Goal: Task Accomplishment & Management: Manage account settings

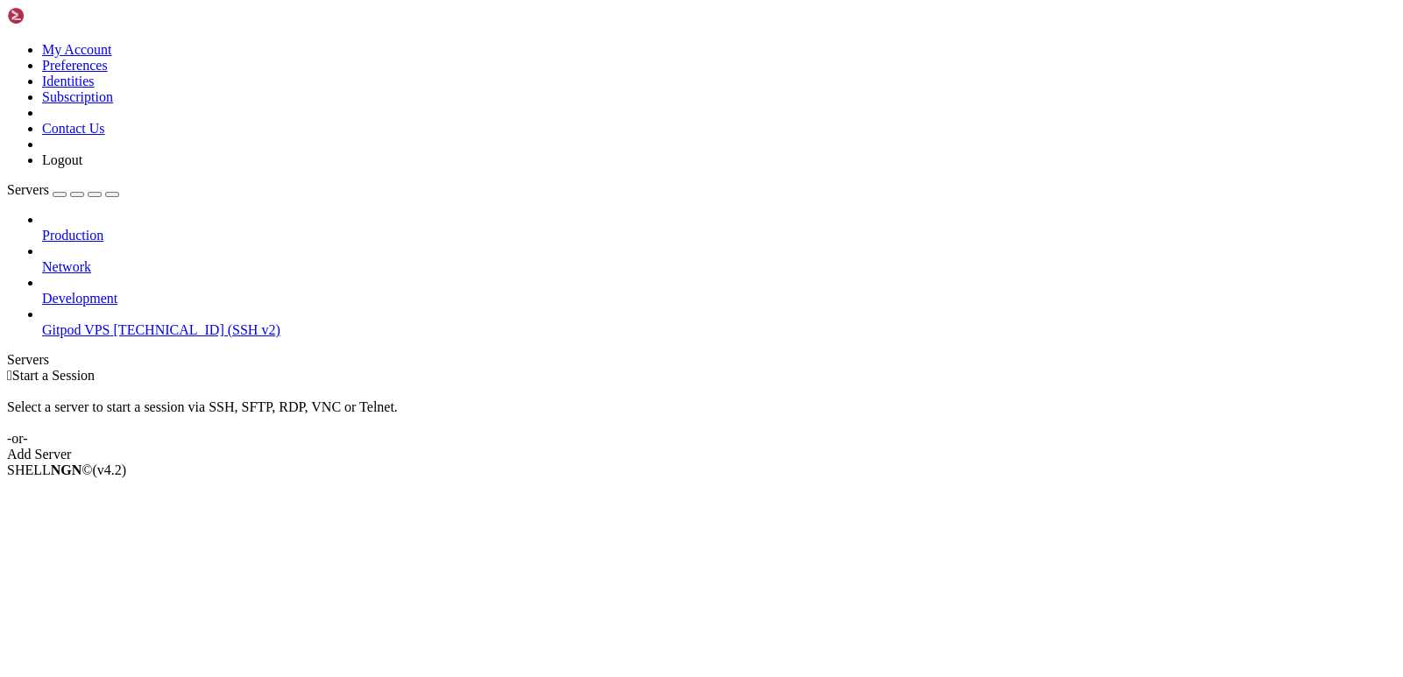
click at [110, 322] on span "Gitpod VPS" at bounding box center [76, 329] width 68 height 15
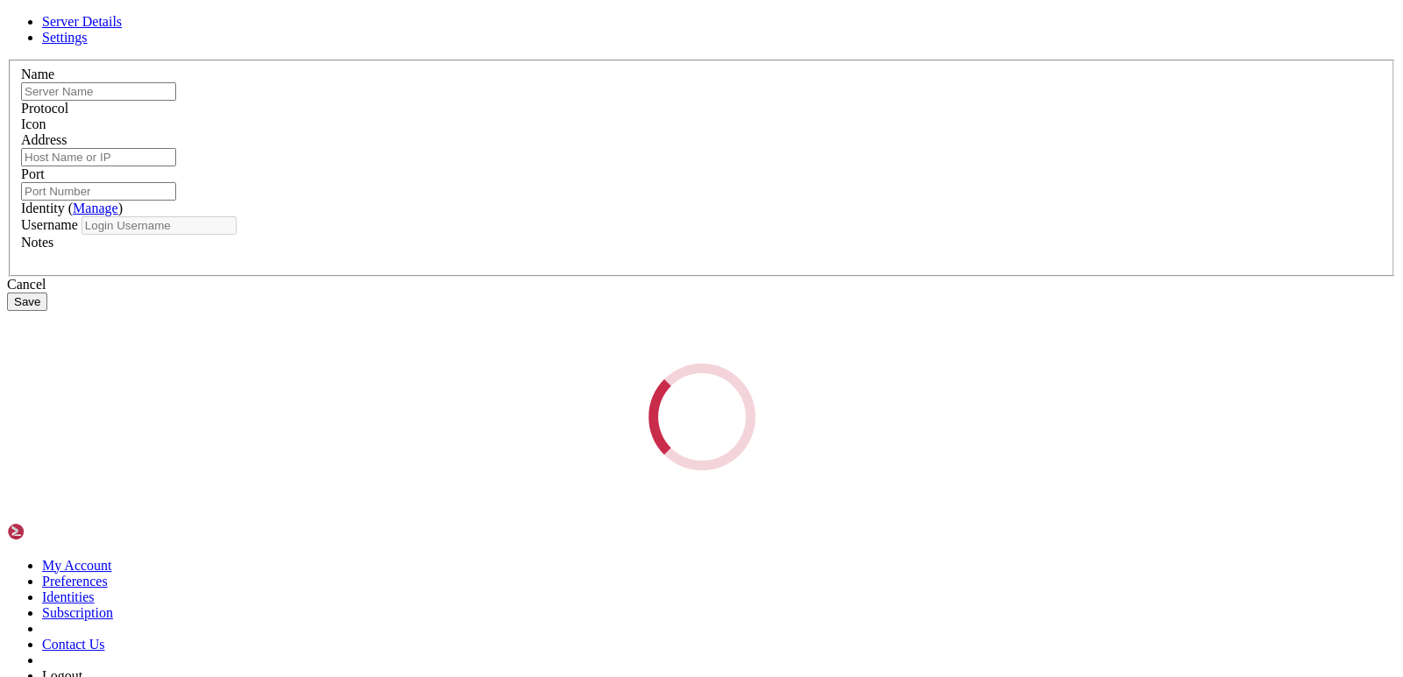
type input "Gitpod VPS"
type input "[TECHNICAL_ID]"
type input "22"
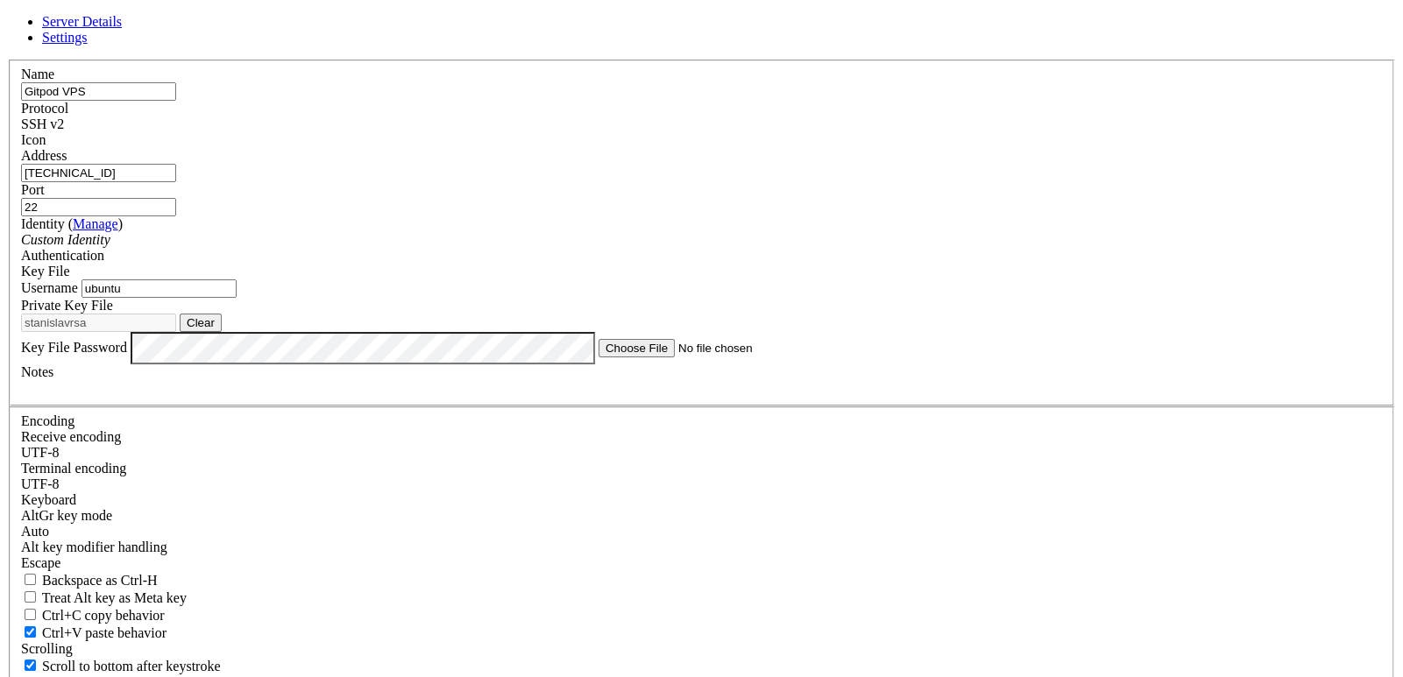
drag, startPoint x: 368, startPoint y: 308, endPoint x: 329, endPoint y: 306, distance: 39.5
click at [329, 306] on div "Server Details Settings Name Gitpod VPS Protocol SSH v2 Icon" at bounding box center [701, 393] width 1389 height 758
click at [846, 264] on div "Key File" at bounding box center [701, 272] width 1361 height 16
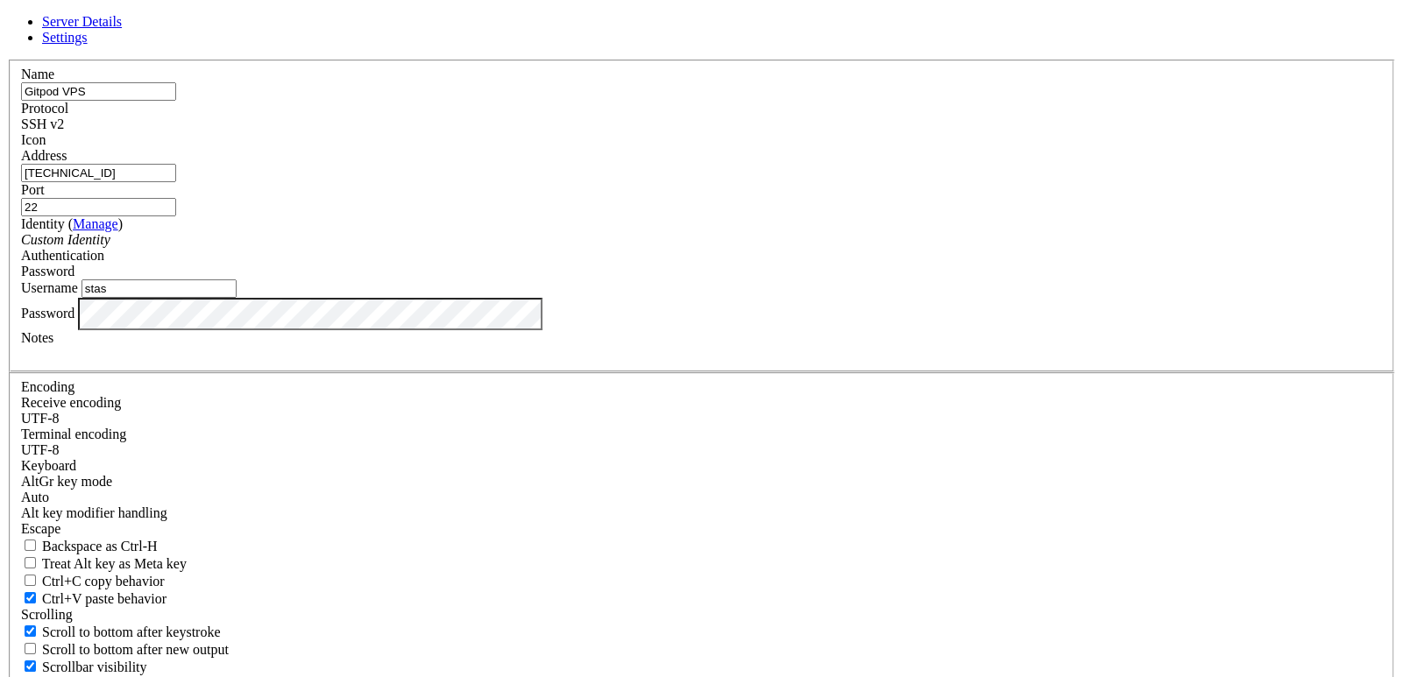
drag, startPoint x: 540, startPoint y: 366, endPoint x: 384, endPoint y: 351, distance: 156.7
click at [384, 351] on div "Server Details Settings Name Gitpod VPS Protocol SSH v2 Icon" at bounding box center [701, 376] width 1389 height 724
paste input "user-65cEuzq8MgkT"
type input "user-65cEuzq8MgkT"
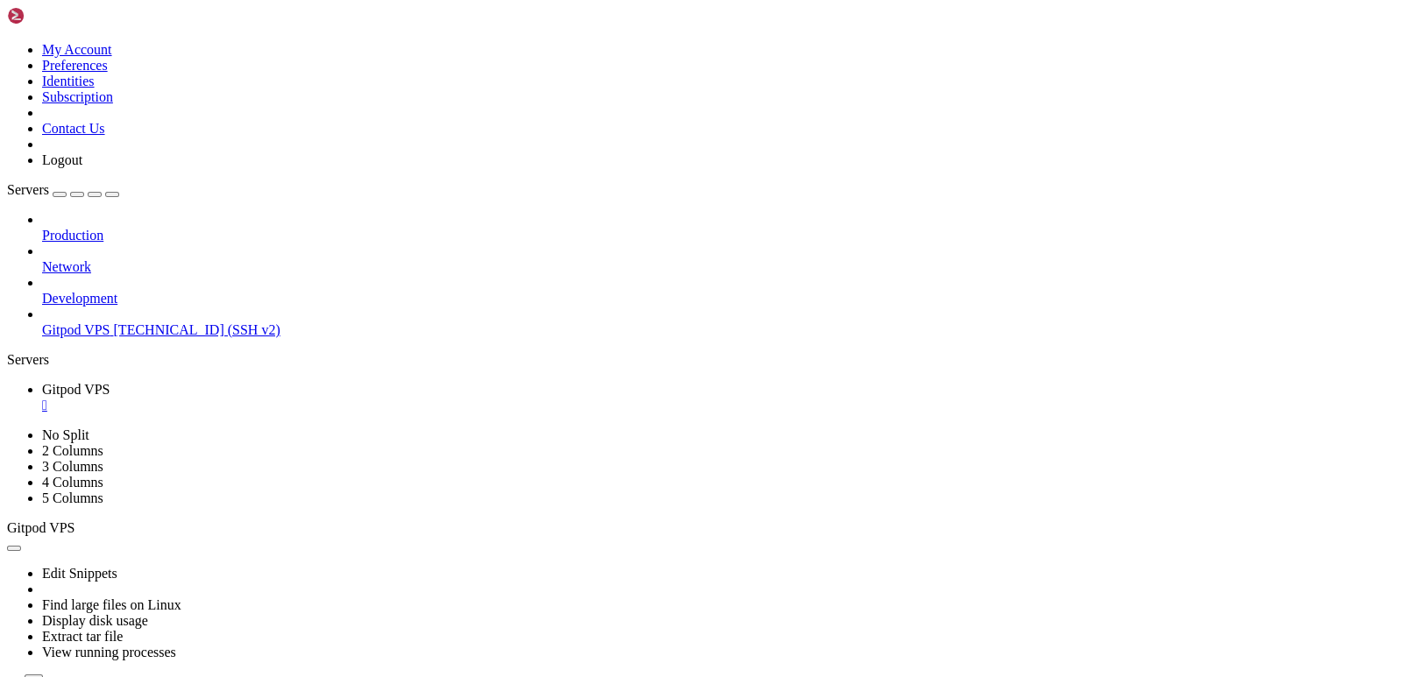
click at [110, 322] on span "Gitpod VPS" at bounding box center [76, 329] width 68 height 15
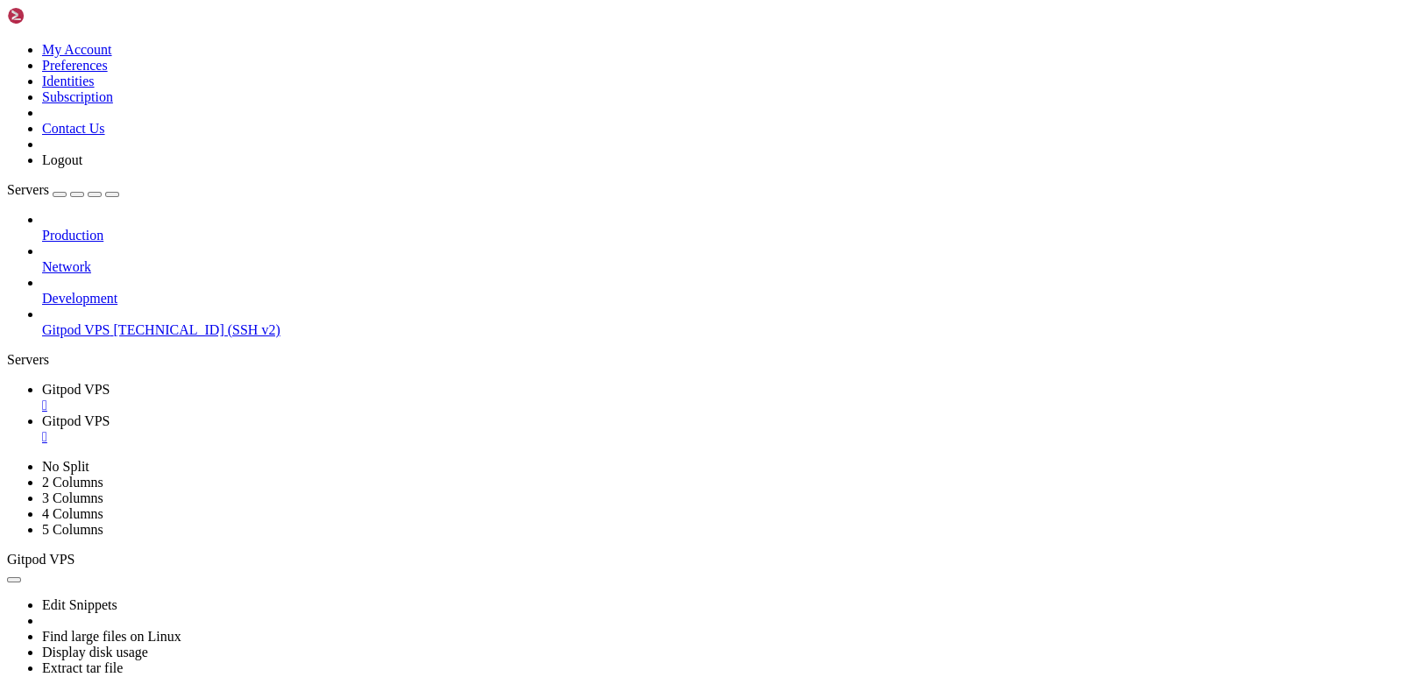
scroll to position [0, 0]
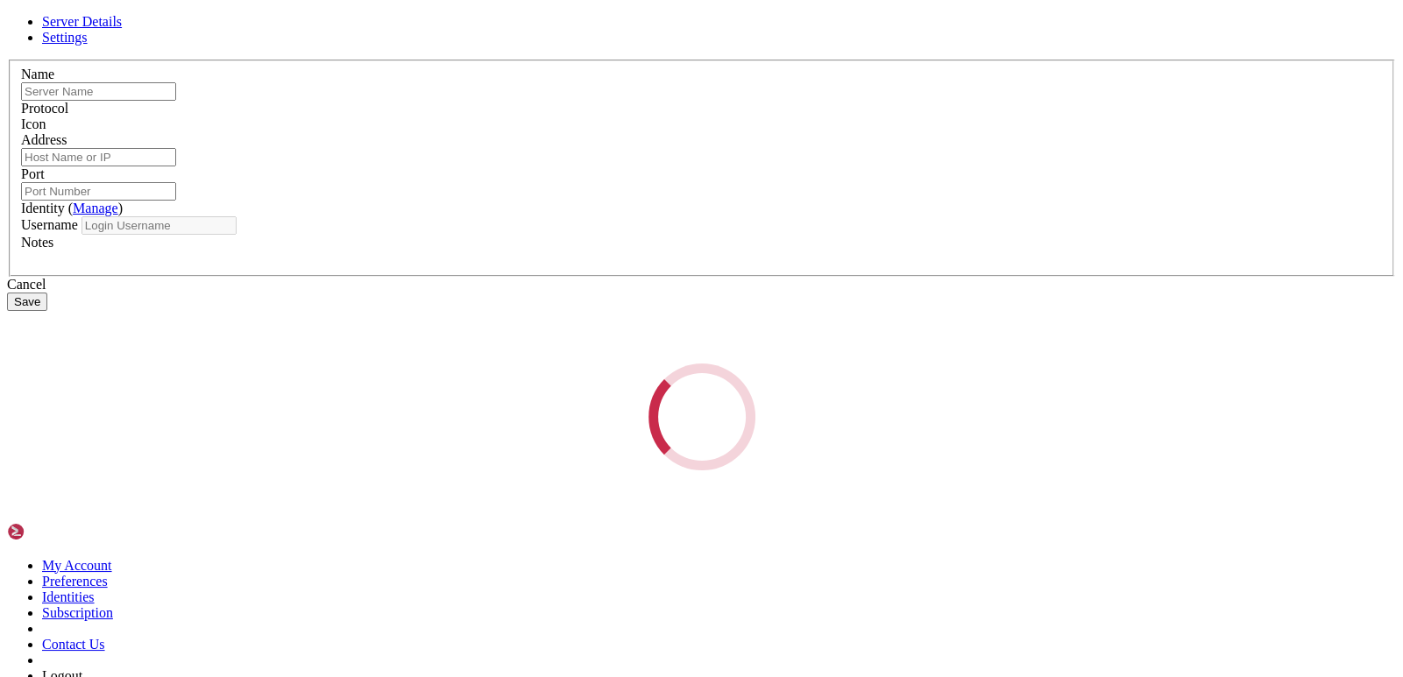
type input "Gitpod VPS"
type input "[TECHNICAL_ID]"
type input "22"
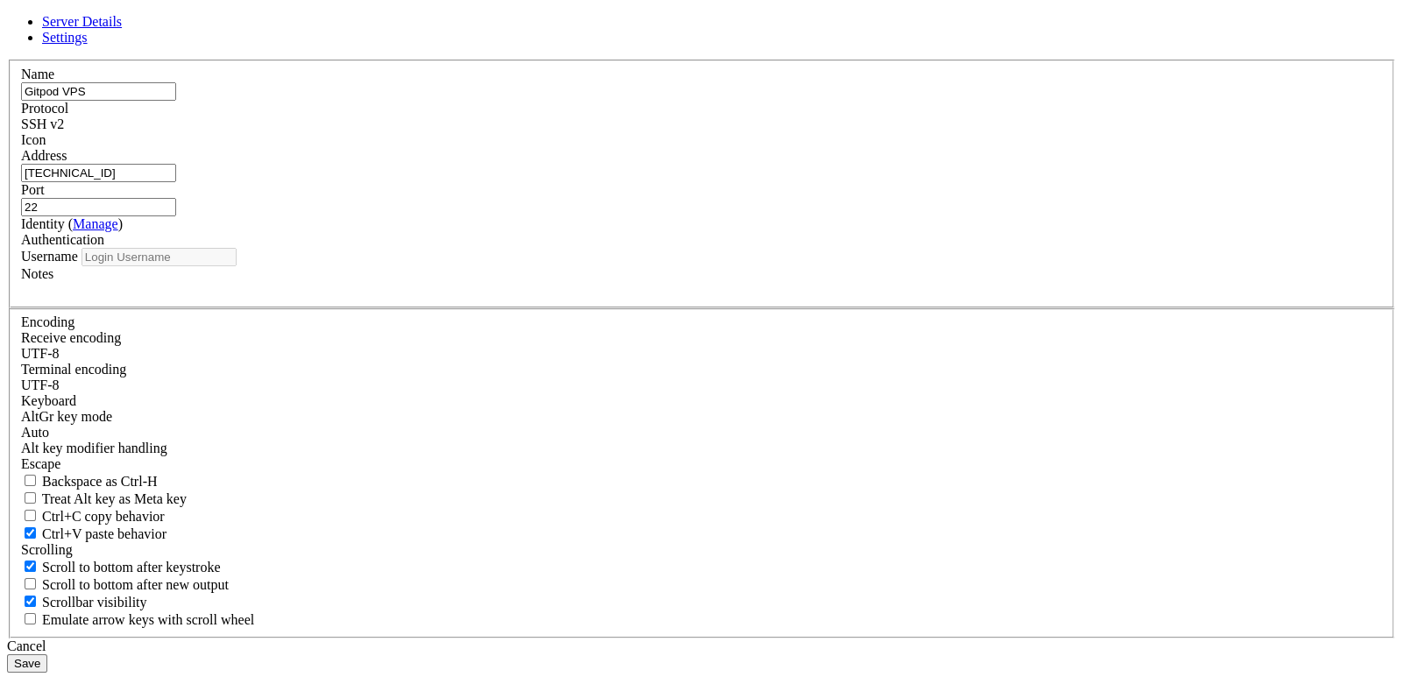
type input "user-65cEuzq8MgkT"
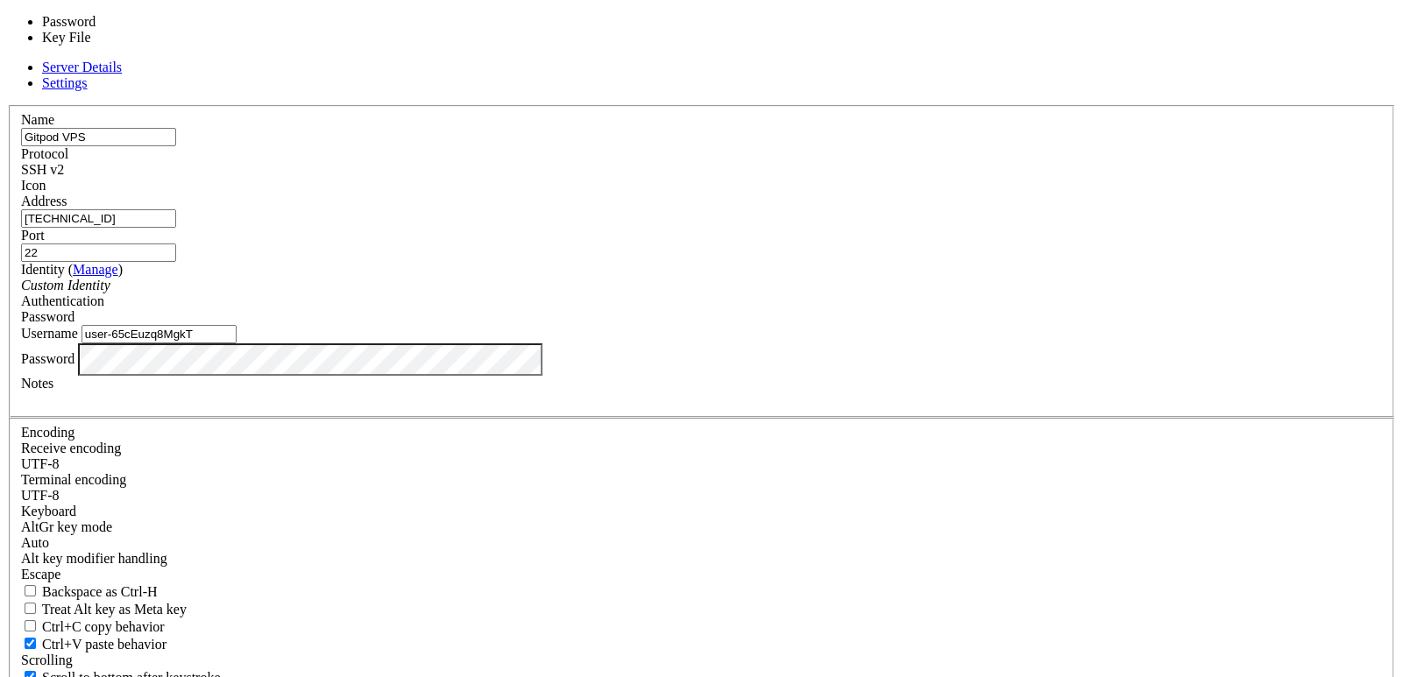
click at [813, 309] on div "Password" at bounding box center [701, 317] width 1361 height 16
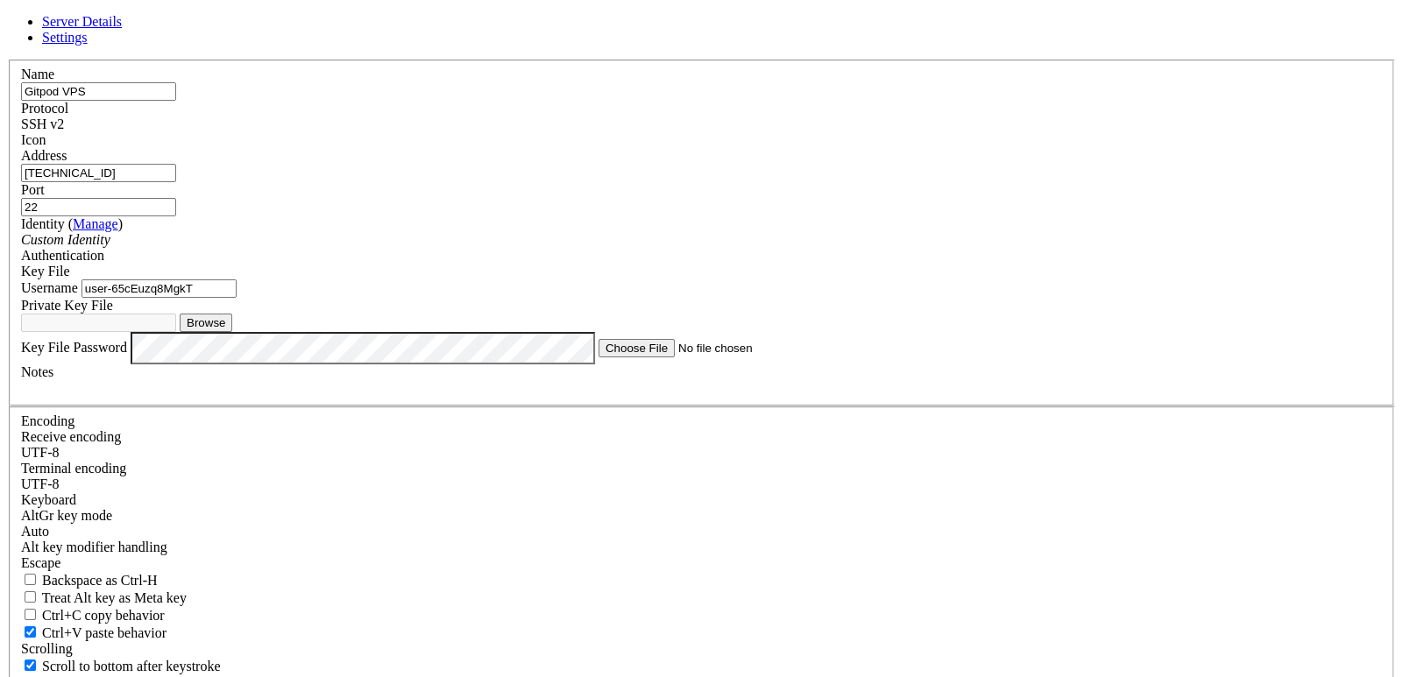
click at [232, 332] on button "Browse" at bounding box center [206, 323] width 53 height 18
type input "id_[DOMAIN_NAME]"
drag, startPoint x: 627, startPoint y: 339, endPoint x: 393, endPoint y: 294, distance: 238.1
click at [394, 322] on div "Server Details Settings Name Gitpod VPS Protocol SSH v2 Icon" at bounding box center [701, 393] width 1389 height 758
type input "root"
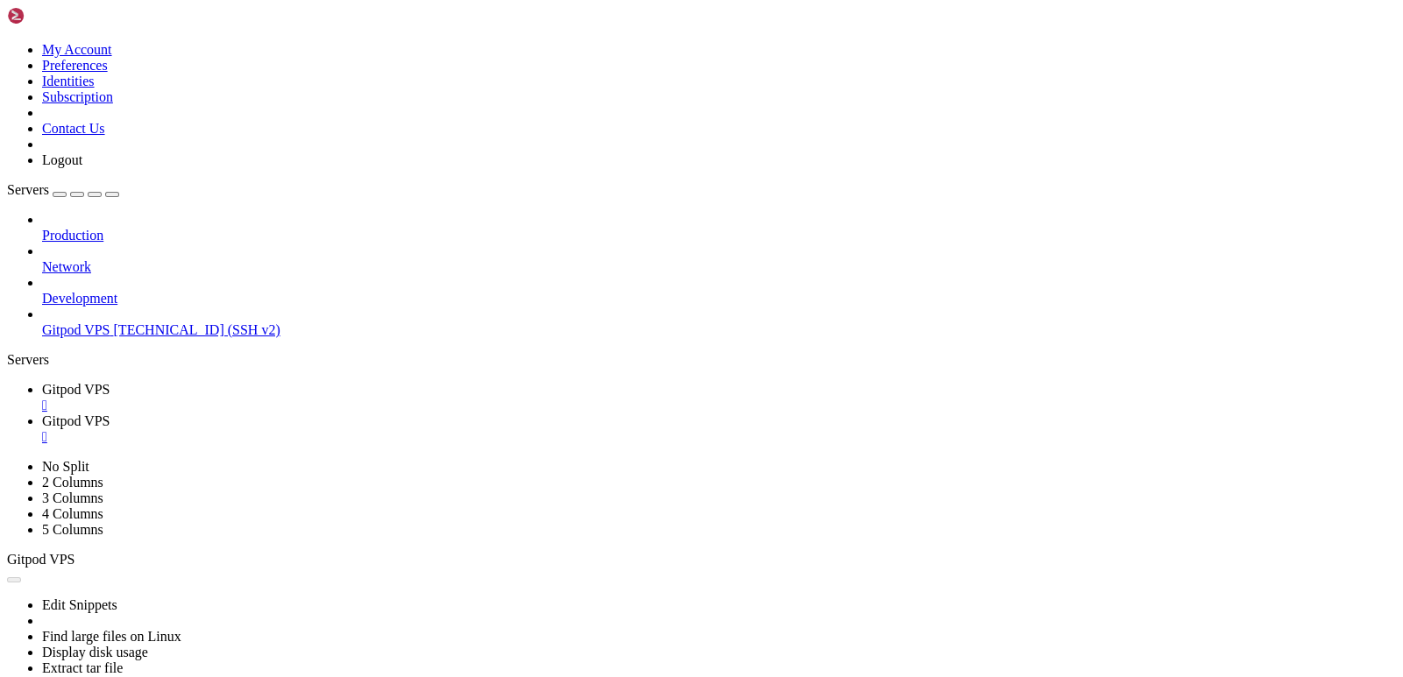
click at [95, 322] on span "Gitpod VPS" at bounding box center [76, 329] width 68 height 15
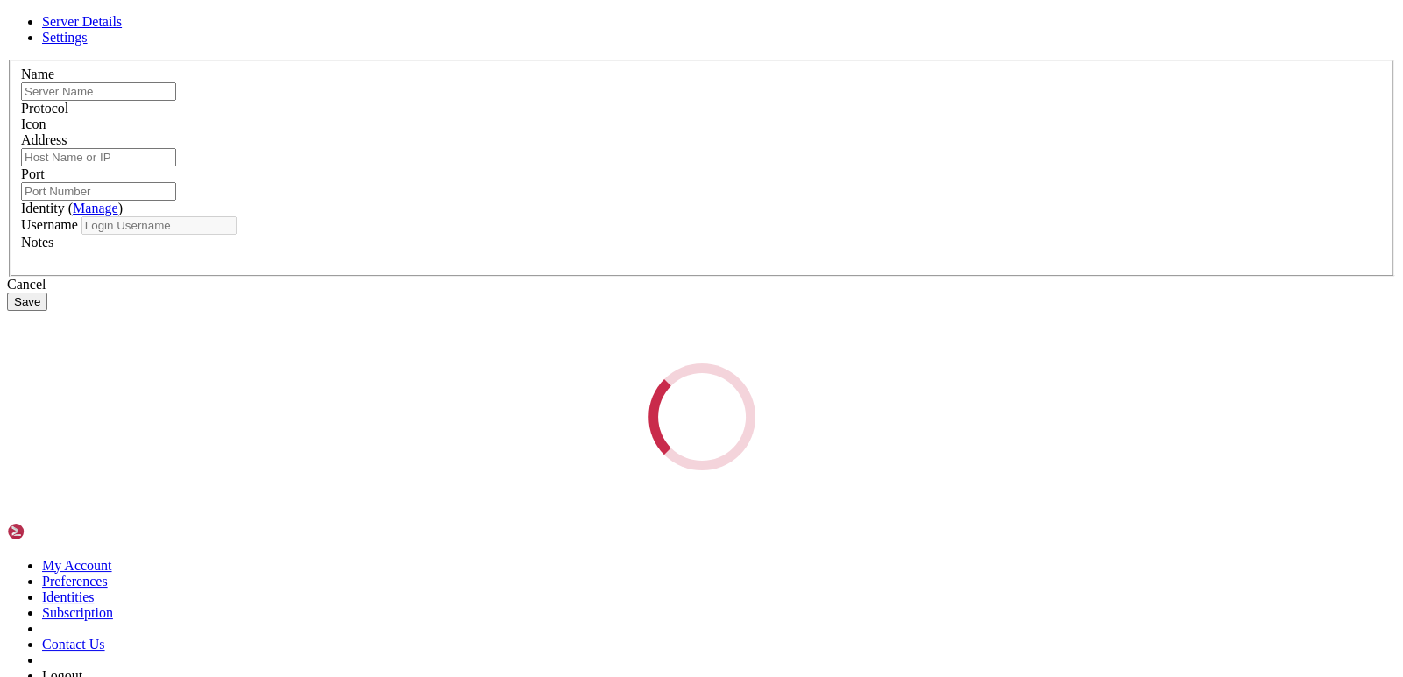
type input "Gitpod VPS"
type input "[TECHNICAL_ID]"
type input "22"
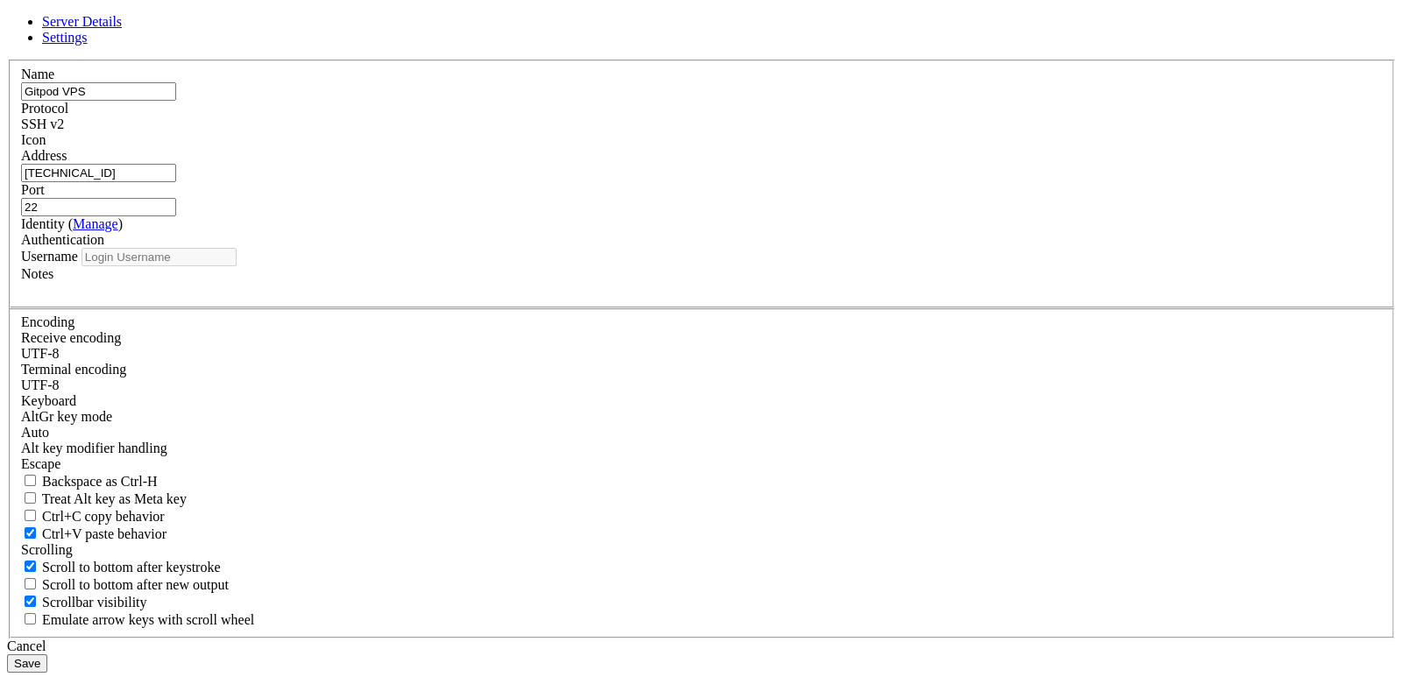
type input "root"
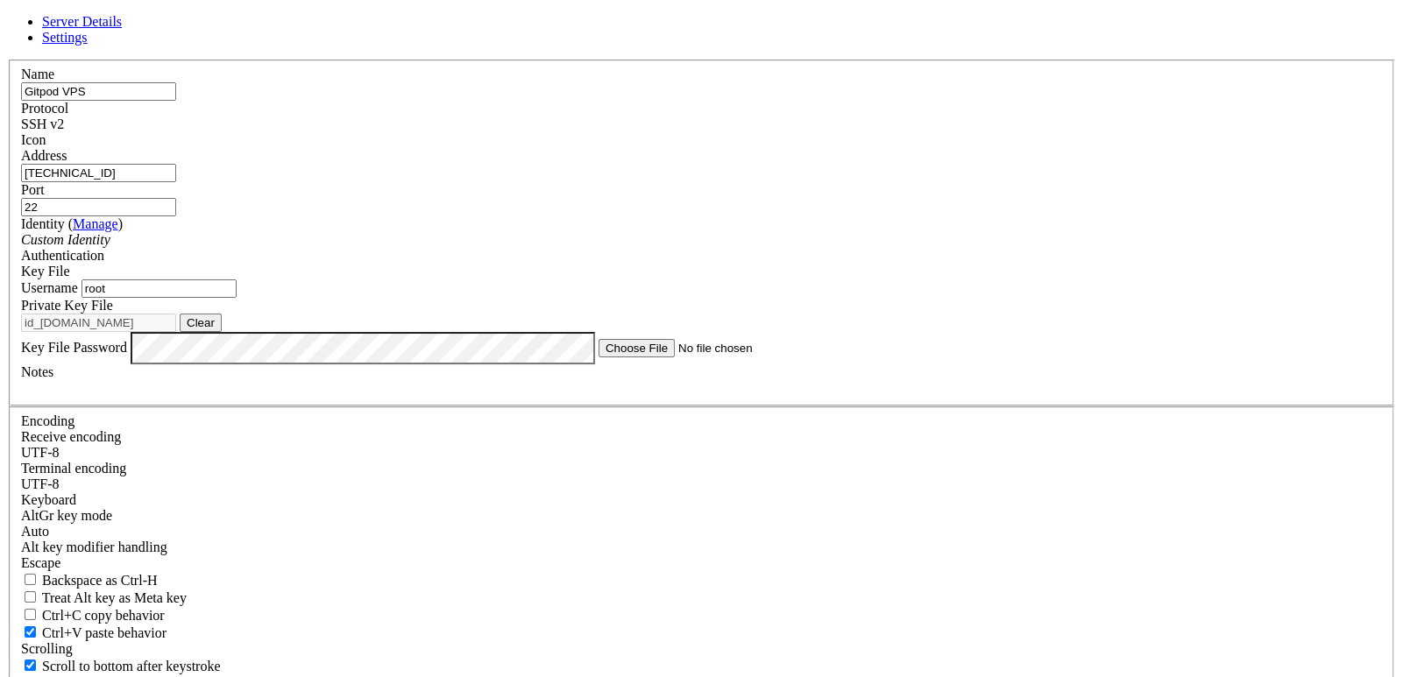
click at [110, 247] on span at bounding box center [110, 239] width 0 height 15
click at [955, 396] on div "Name Gitpod VPS Protocol SSH v2 Icon Address [TECHNICAL_ID] ( Manage )" at bounding box center [701, 399] width 1389 height 678
click at [222, 332] on button "Clear" at bounding box center [201, 323] width 42 height 18
click at [232, 332] on button "Browse" at bounding box center [206, 323] width 53 height 18
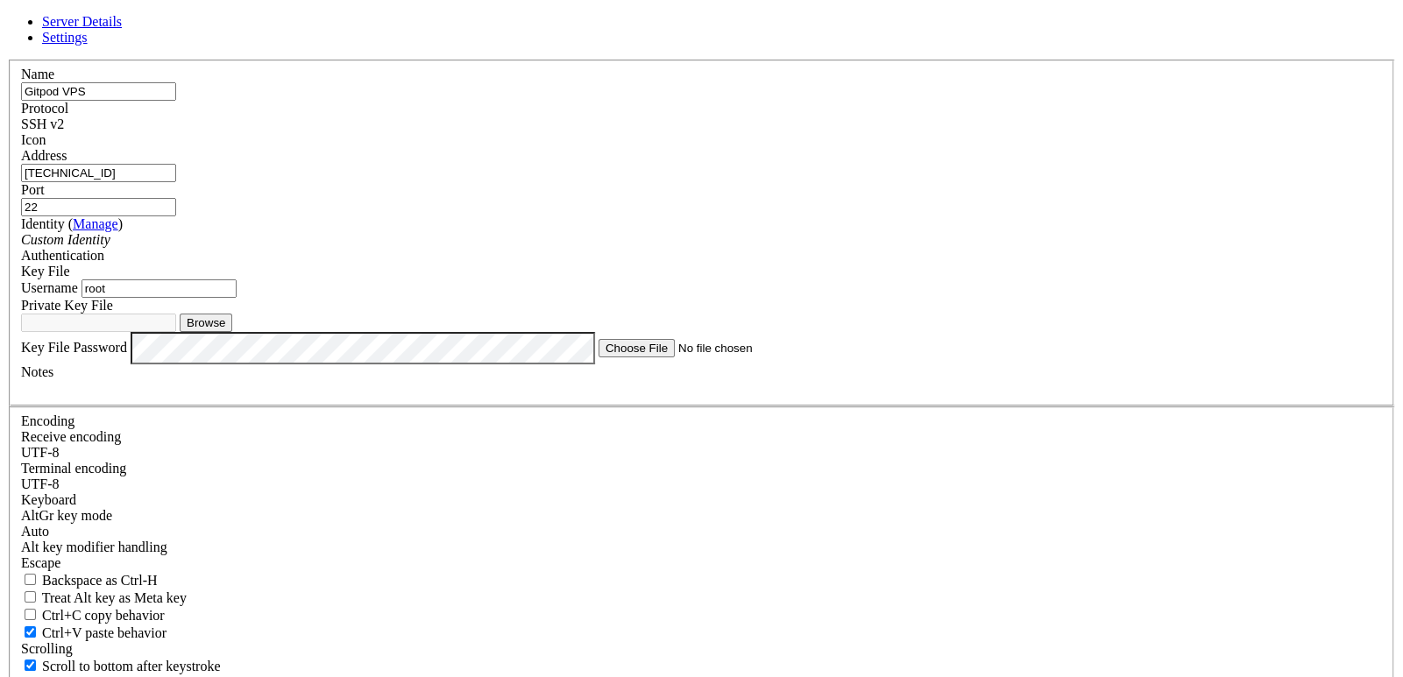
type input "id_[DOMAIN_NAME]"
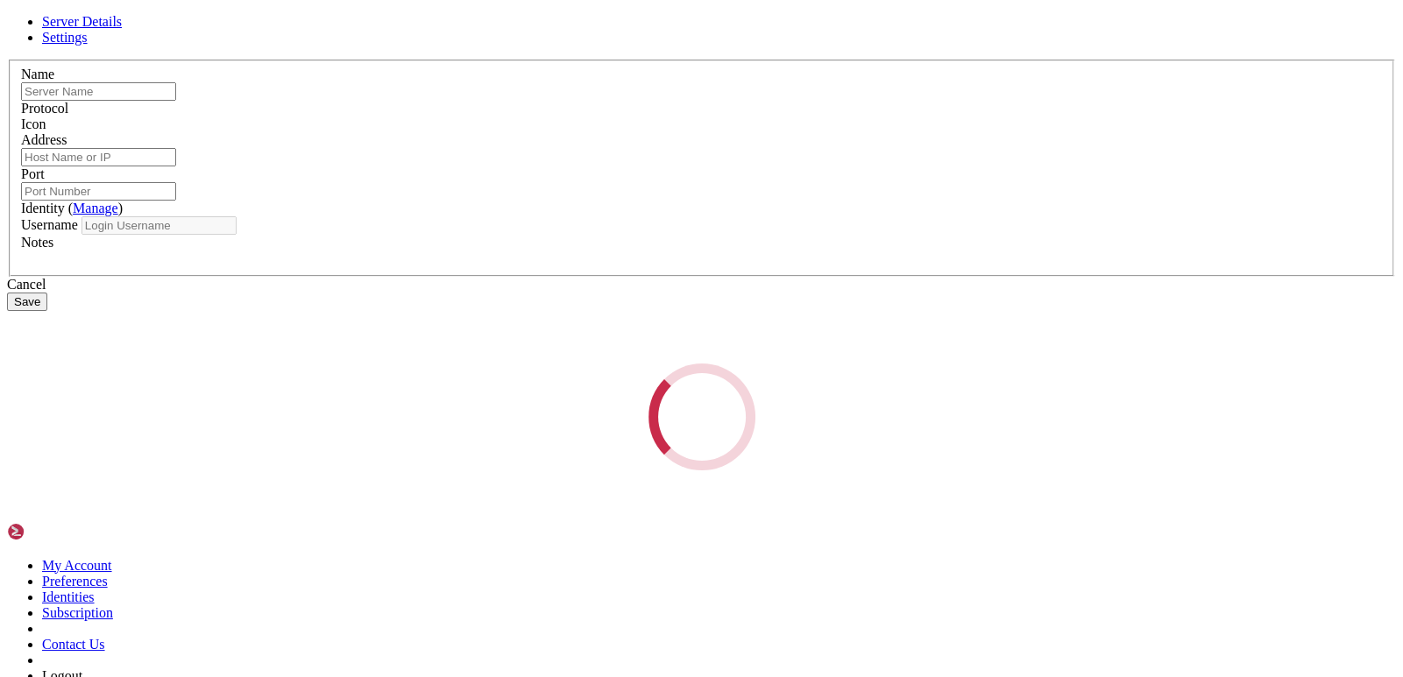
type input "Gitpod VPS"
type input "[TECHNICAL_ID]"
type input "22"
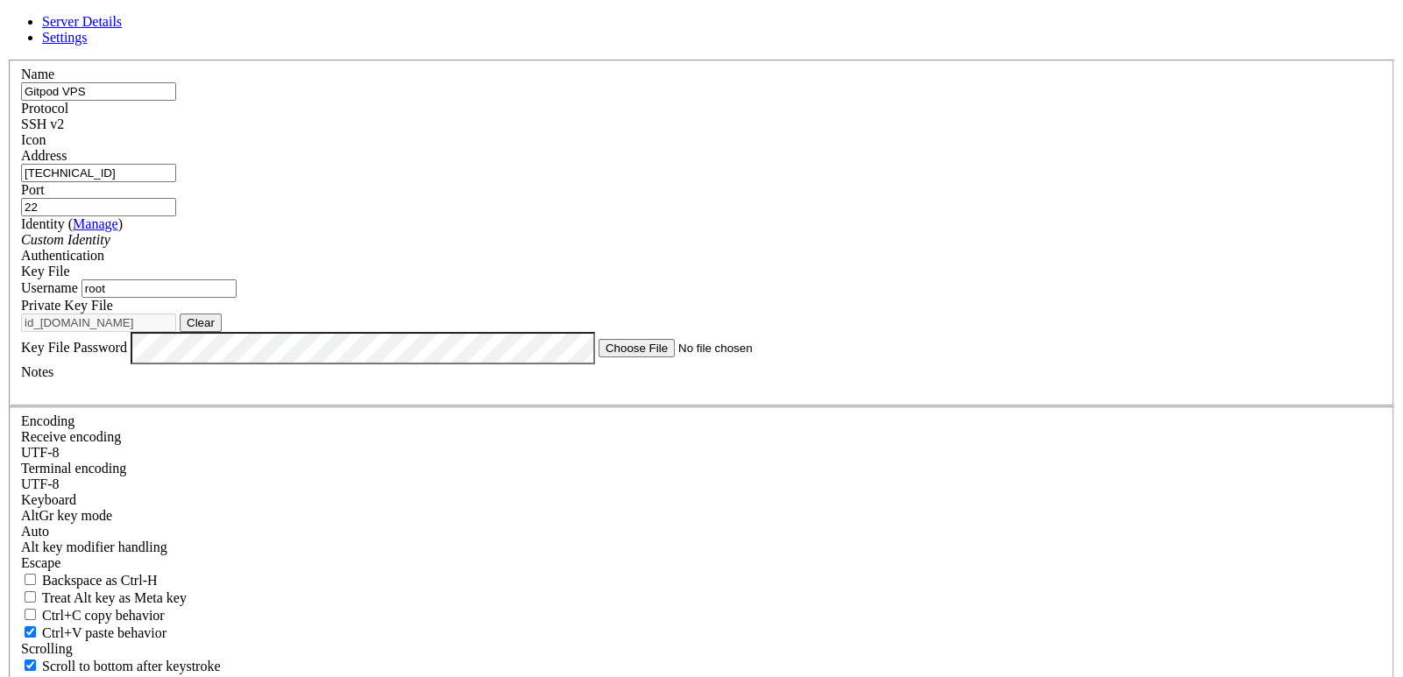
drag, startPoint x: 633, startPoint y: 336, endPoint x: 284, endPoint y: 330, distance: 348.7
click at [284, 330] on div "Server Details Settings Name Gitpod VPS Protocol SSH v2 Icon" at bounding box center [701, 393] width 1389 height 758
paste input "user-65cEuzq8MgkT"
type input "user-65cEuzq8MgkT"
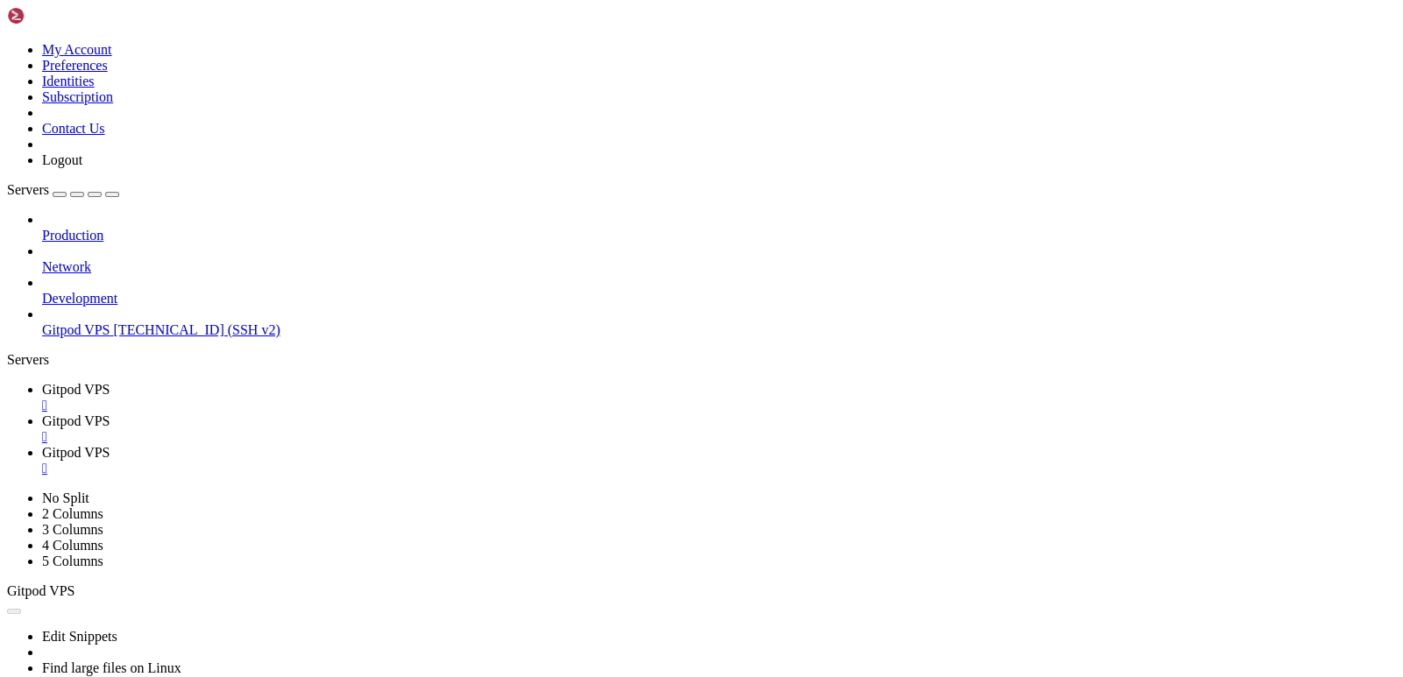
click at [449, 429] on div "" at bounding box center [719, 437] width 1354 height 16
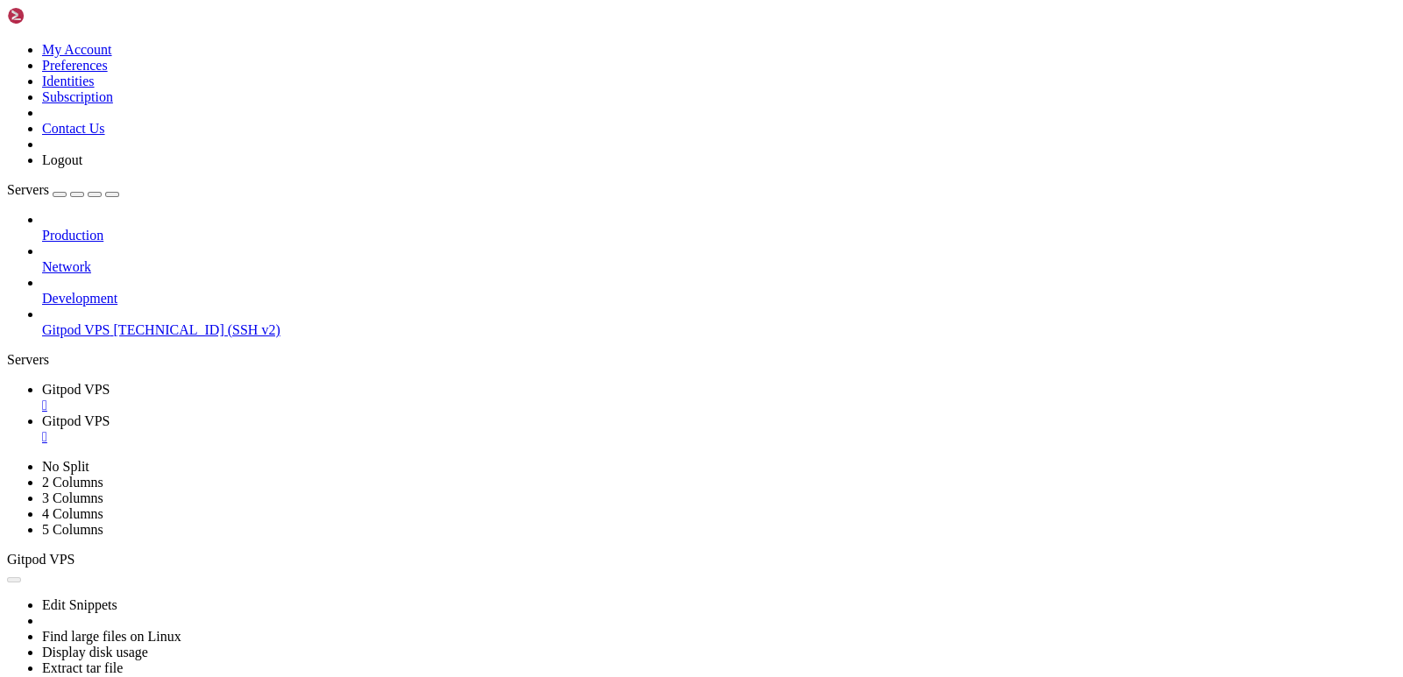
click at [331, 398] on div "" at bounding box center [719, 406] width 1354 height 16
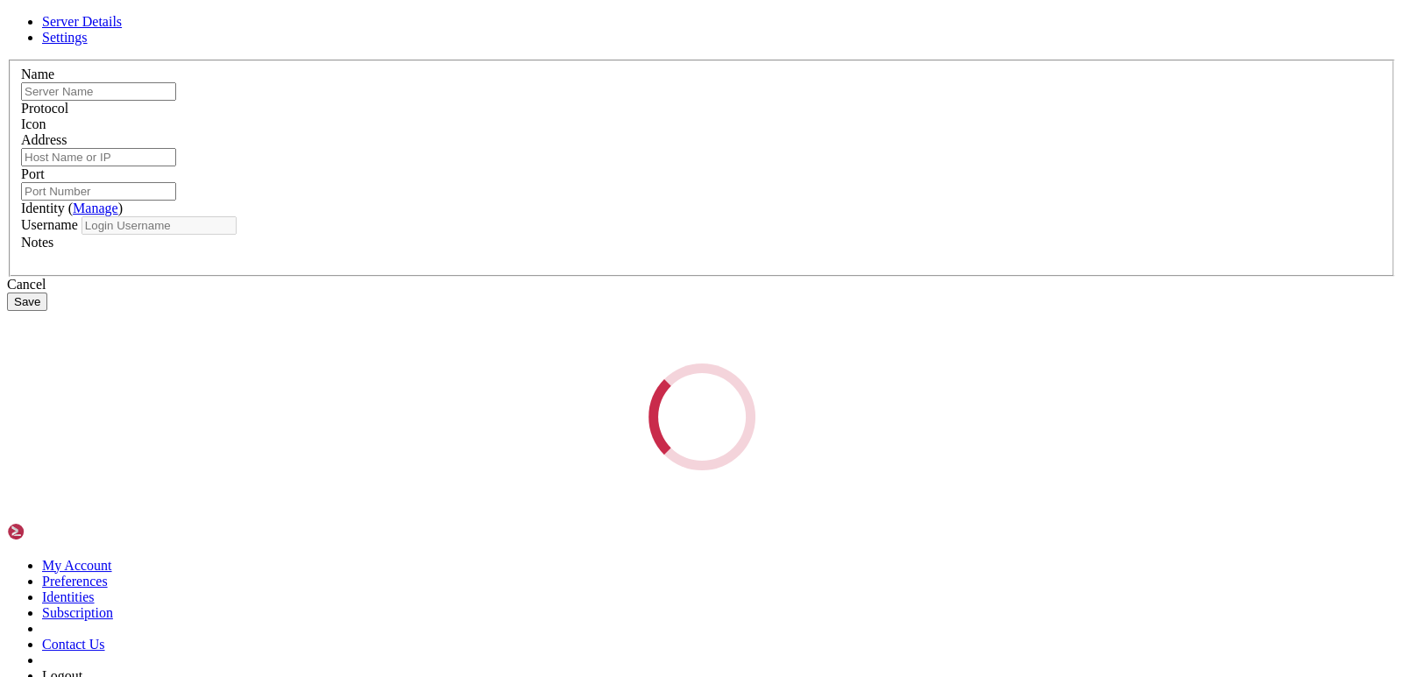
type input "Gitpod VPS"
type input "[TECHNICAL_ID]"
type input "22"
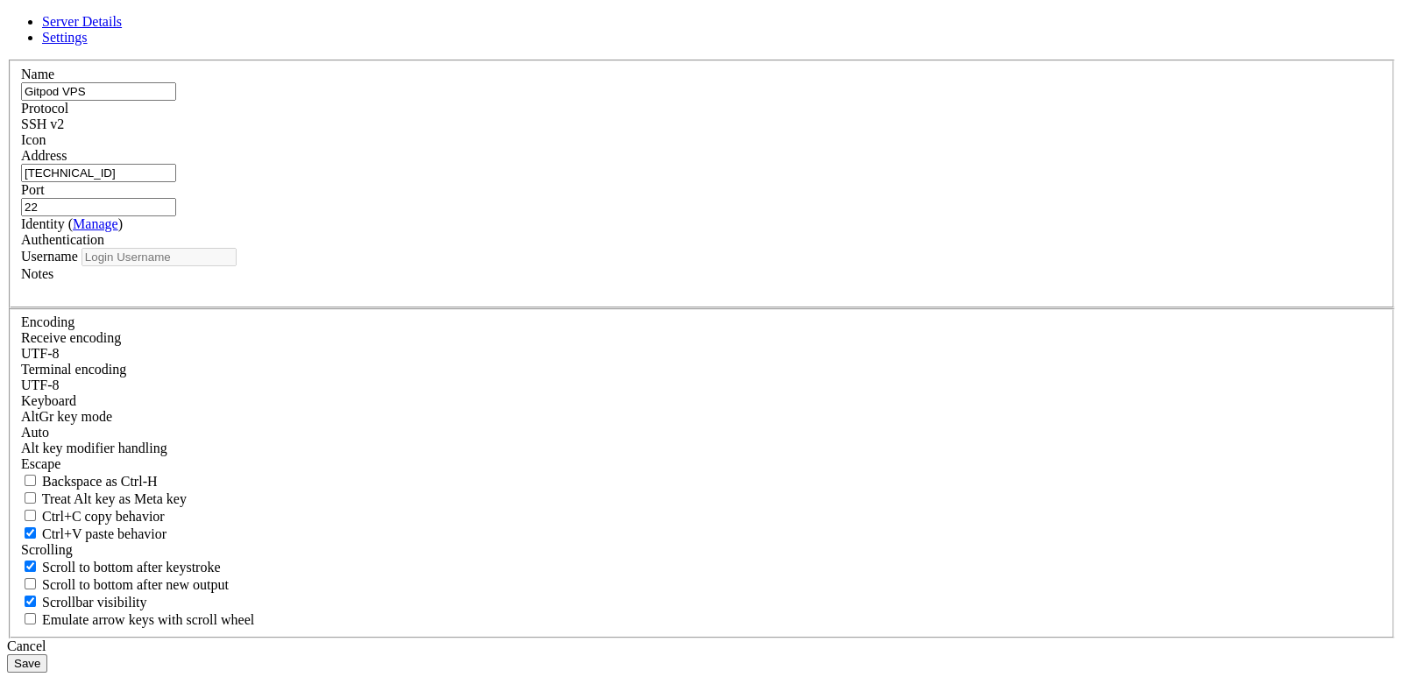
type input "user-65cEuzq8MgkT"
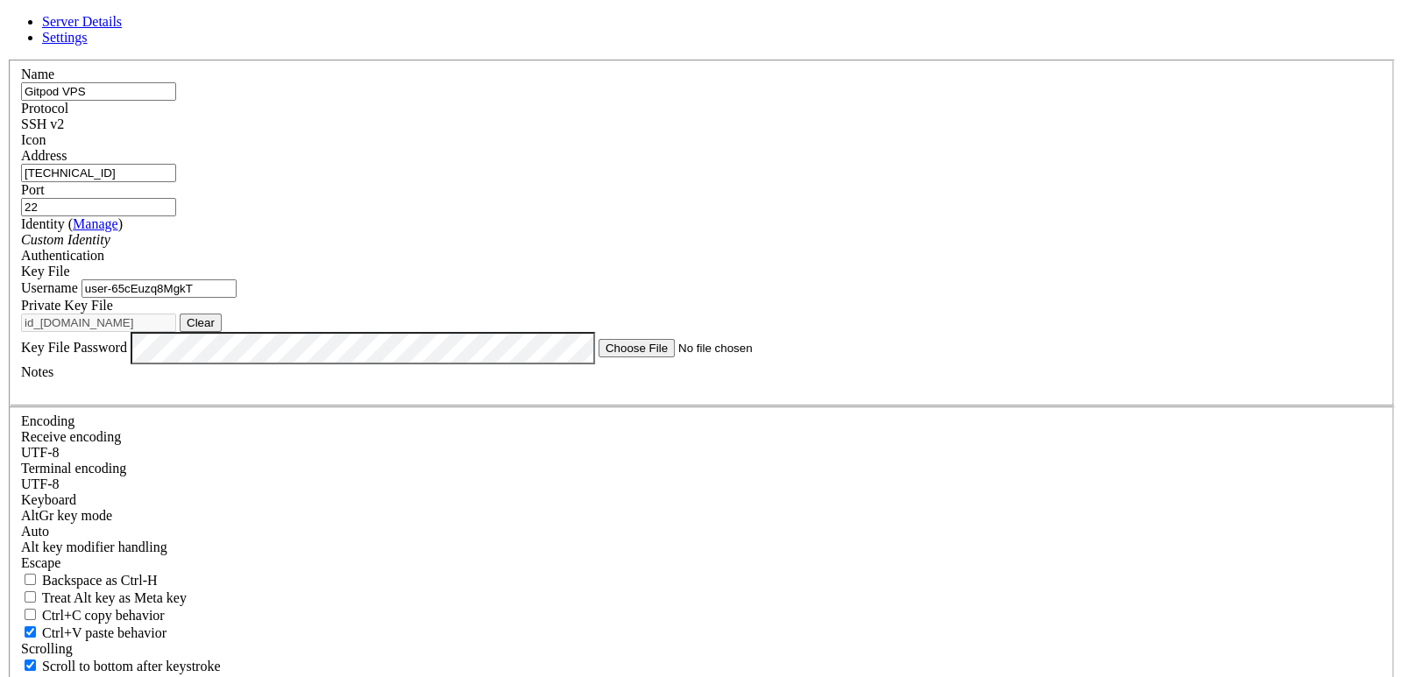
drag, startPoint x: 630, startPoint y: 209, endPoint x: 315, endPoint y: 173, distance: 316.6
click at [315, 173] on div "Server Details Settings Name Gitpod VPS Protocol SSH v2 Icon" at bounding box center [701, 393] width 1389 height 758
paste input "[TECHNICAL_ID]"
type input "[TECHNICAL_ID]"
drag, startPoint x: 687, startPoint y: 344, endPoint x: 364, endPoint y: 336, distance: 323.4
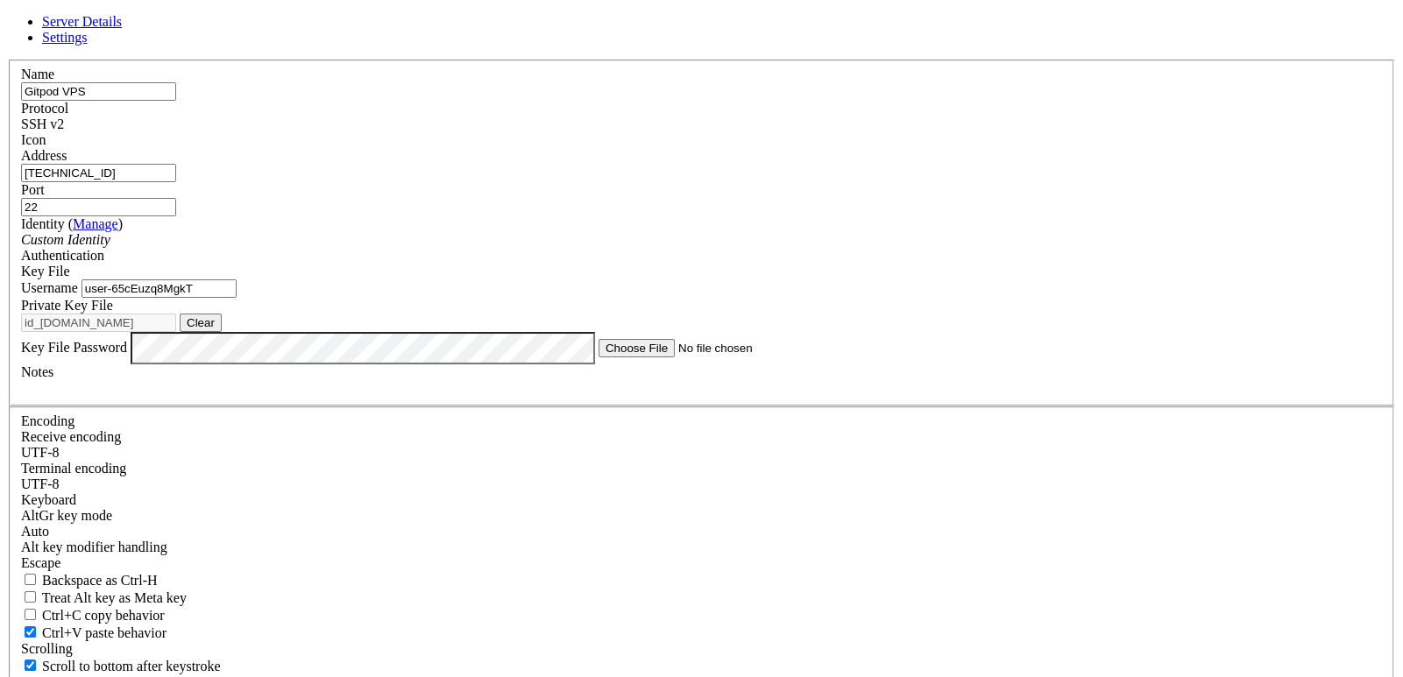
click at [364, 336] on div "Server Details Settings Name Gitpod VPS Protocol SSH v2 Icon" at bounding box center [701, 393] width 1389 height 758
type input "root"
click at [222, 332] on button "Clear" at bounding box center [201, 323] width 42 height 18
click at [232, 332] on button "Browse" at bounding box center [206, 323] width 53 height 18
type input "id_[DOMAIN_NAME]"
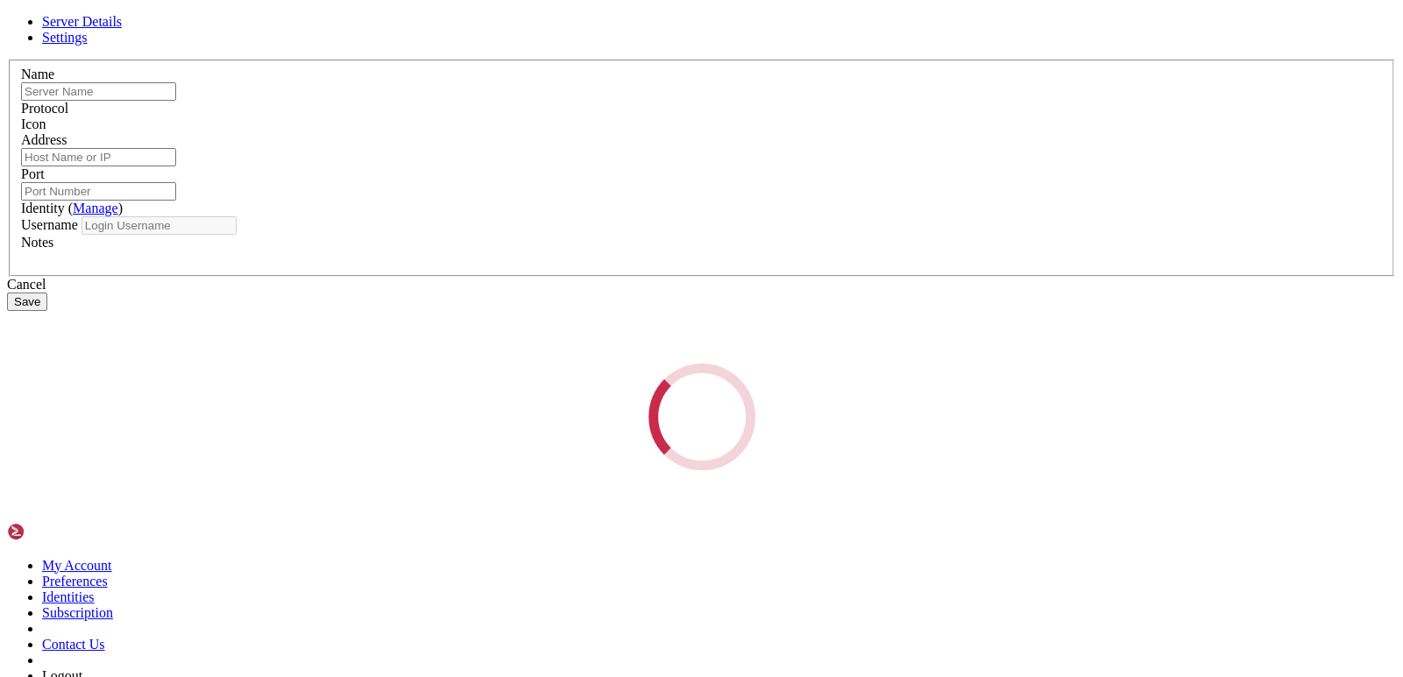
type input "Gitpod VPS"
type input "[TECHNICAL_ID]"
type input "22"
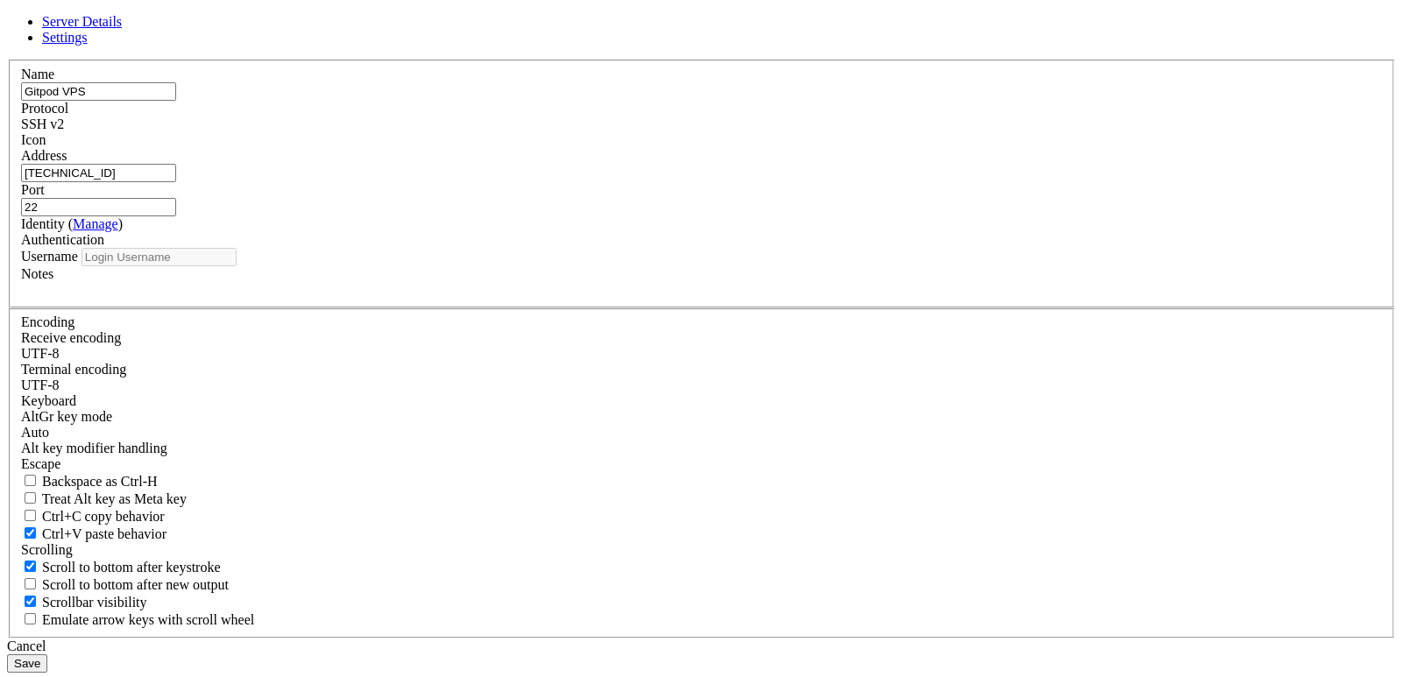
type input "root"
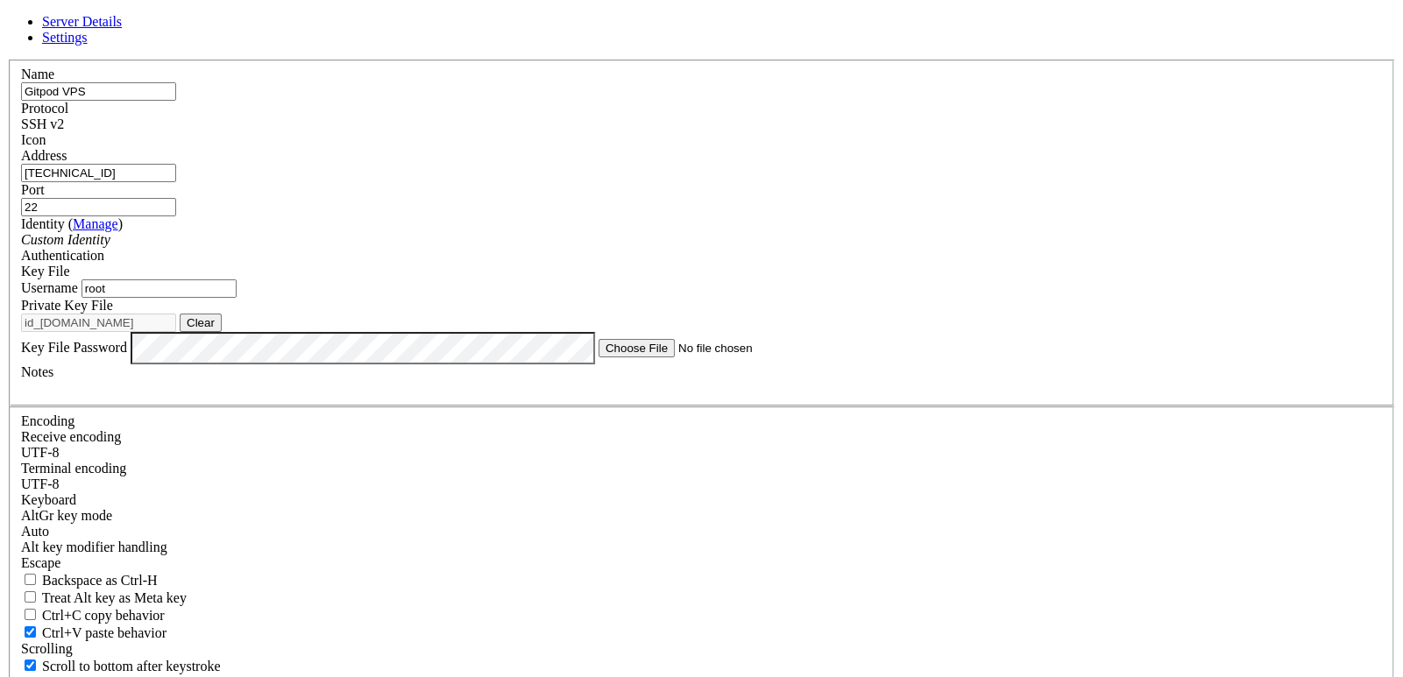
click at [222, 332] on button "Clear" at bounding box center [201, 323] width 42 height 18
click at [884, 269] on div "Key File" at bounding box center [701, 272] width 1361 height 16
click at [232, 332] on button "Browse" at bounding box center [206, 323] width 53 height 18
type input "id_[DOMAIN_NAME]"
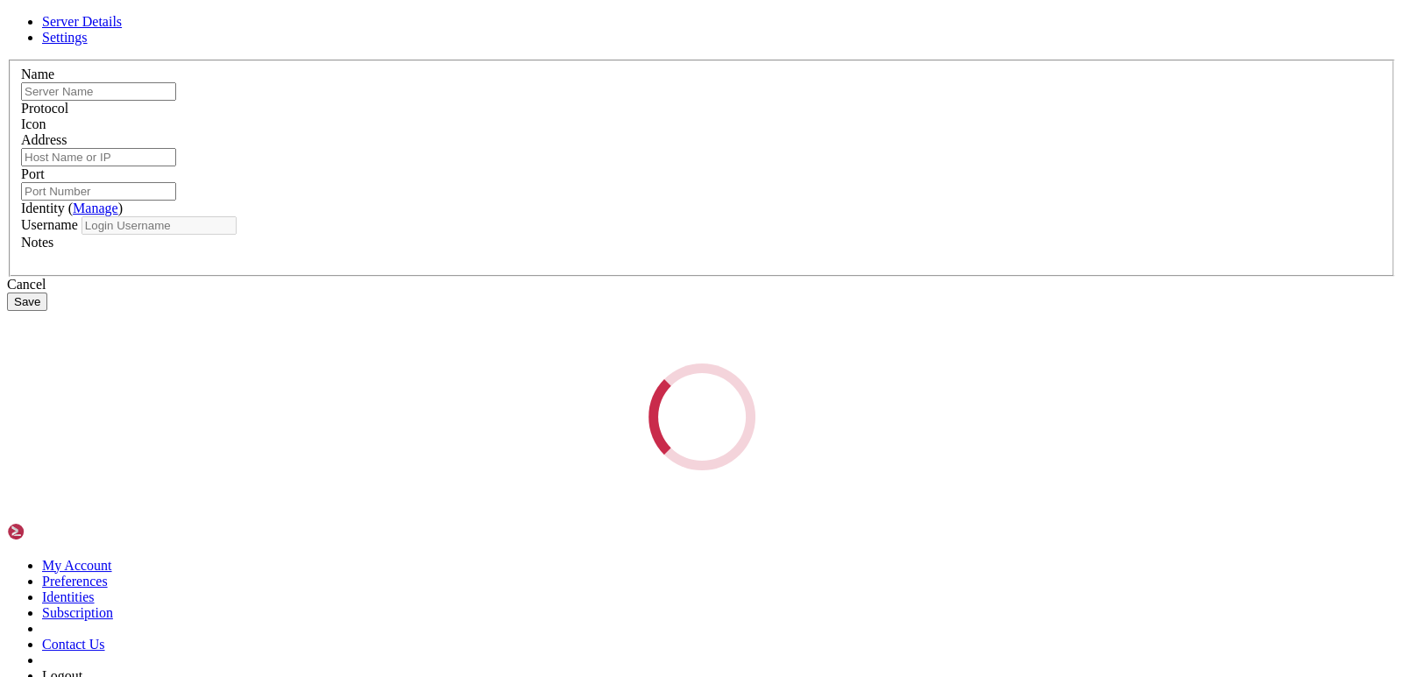
type input "Gitpod VPS"
type input "[TECHNICAL_ID]"
type input "22"
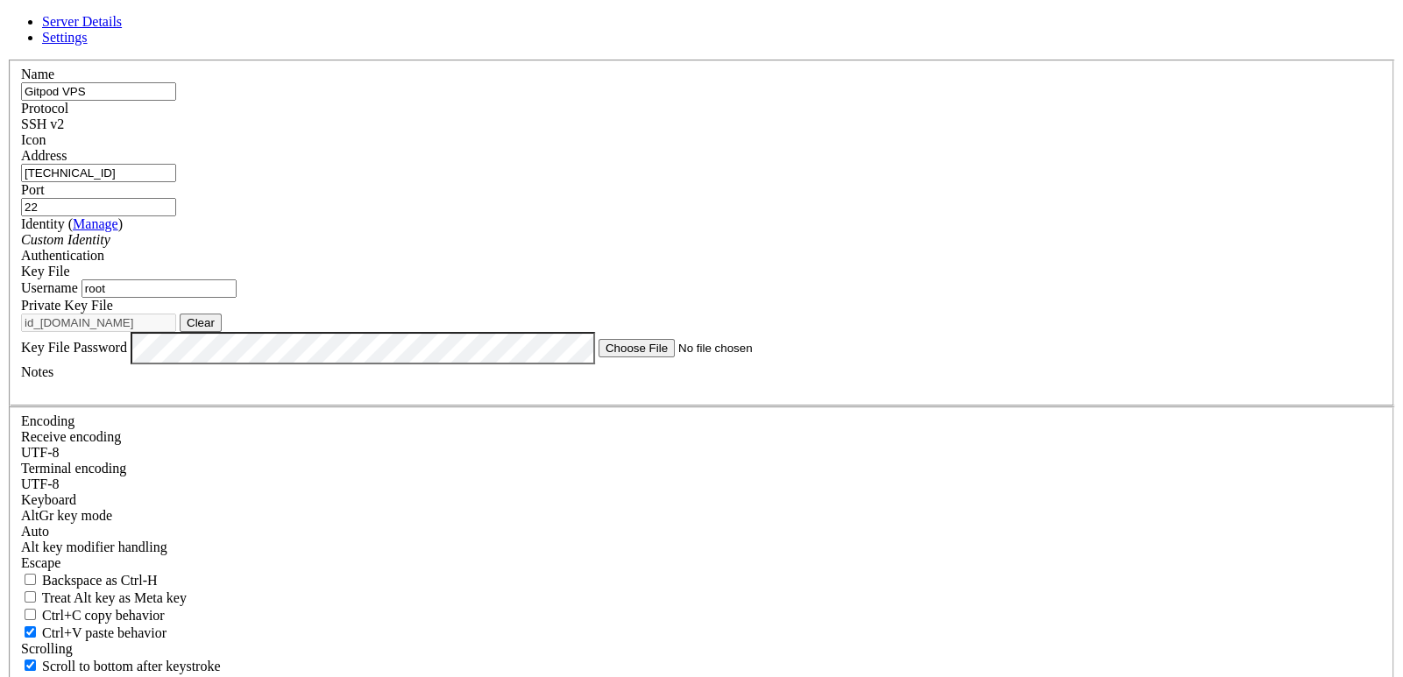
click at [237, 298] on input "root" at bounding box center [158, 288] width 155 height 18
drag, startPoint x: 583, startPoint y: 341, endPoint x: 306, endPoint y: 336, distance: 276.9
click at [306, 336] on div "Server Details Settings Name Gitpod VPS Protocol SSH v2 Icon" at bounding box center [701, 393] width 1389 height 758
type input "ubuntu"
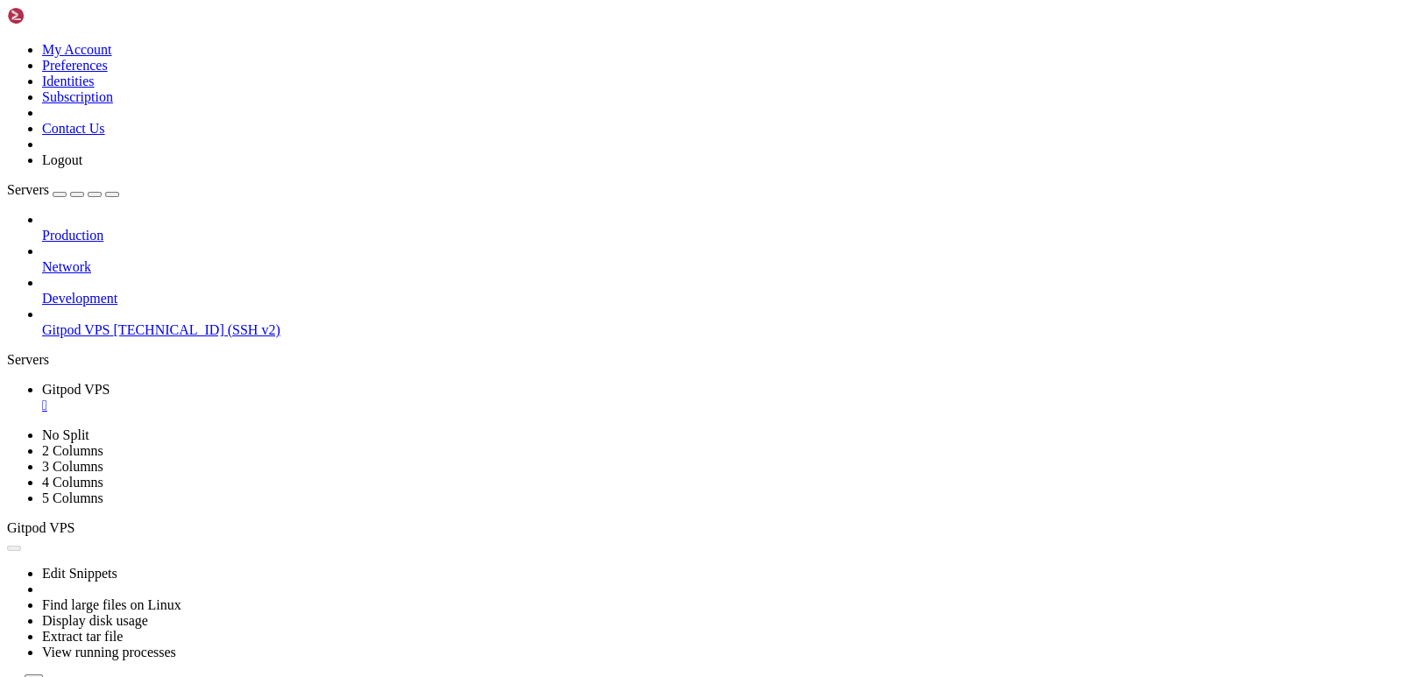
click at [158, 338] on div "Production Network Development Gitpod VPS [TECHNICAL_ID] (SSH v2)" at bounding box center [701, 275] width 1389 height 126
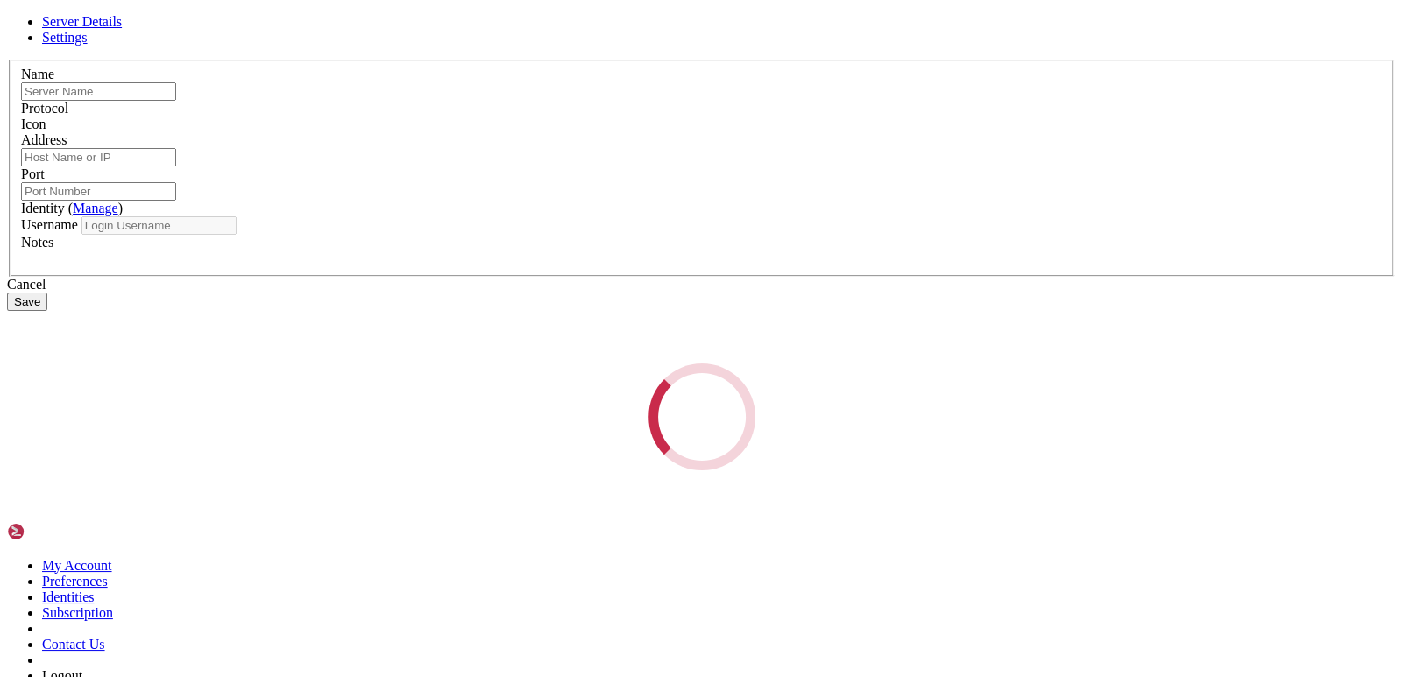
type input "Gitpod VPS"
type input "[TECHNICAL_ID]"
type input "22"
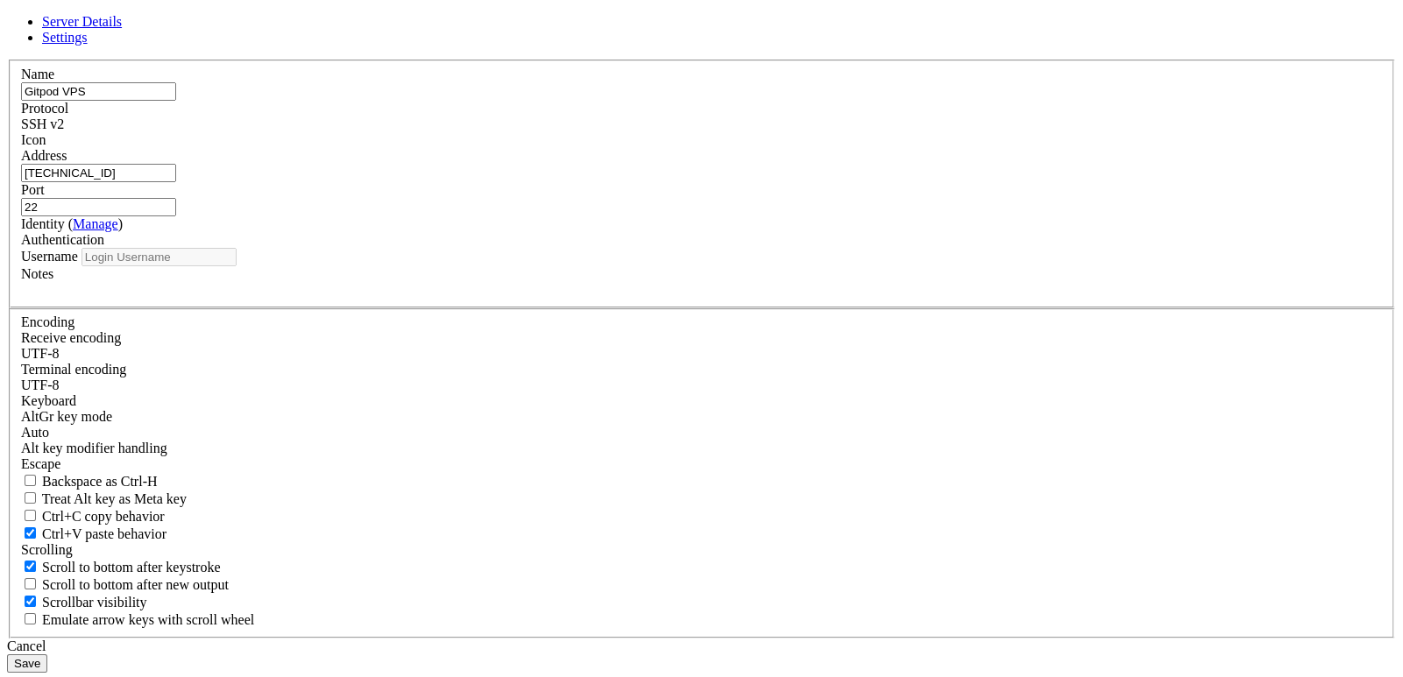
type input "ubuntu"
